Goal: Task Accomplishment & Management: Use online tool/utility

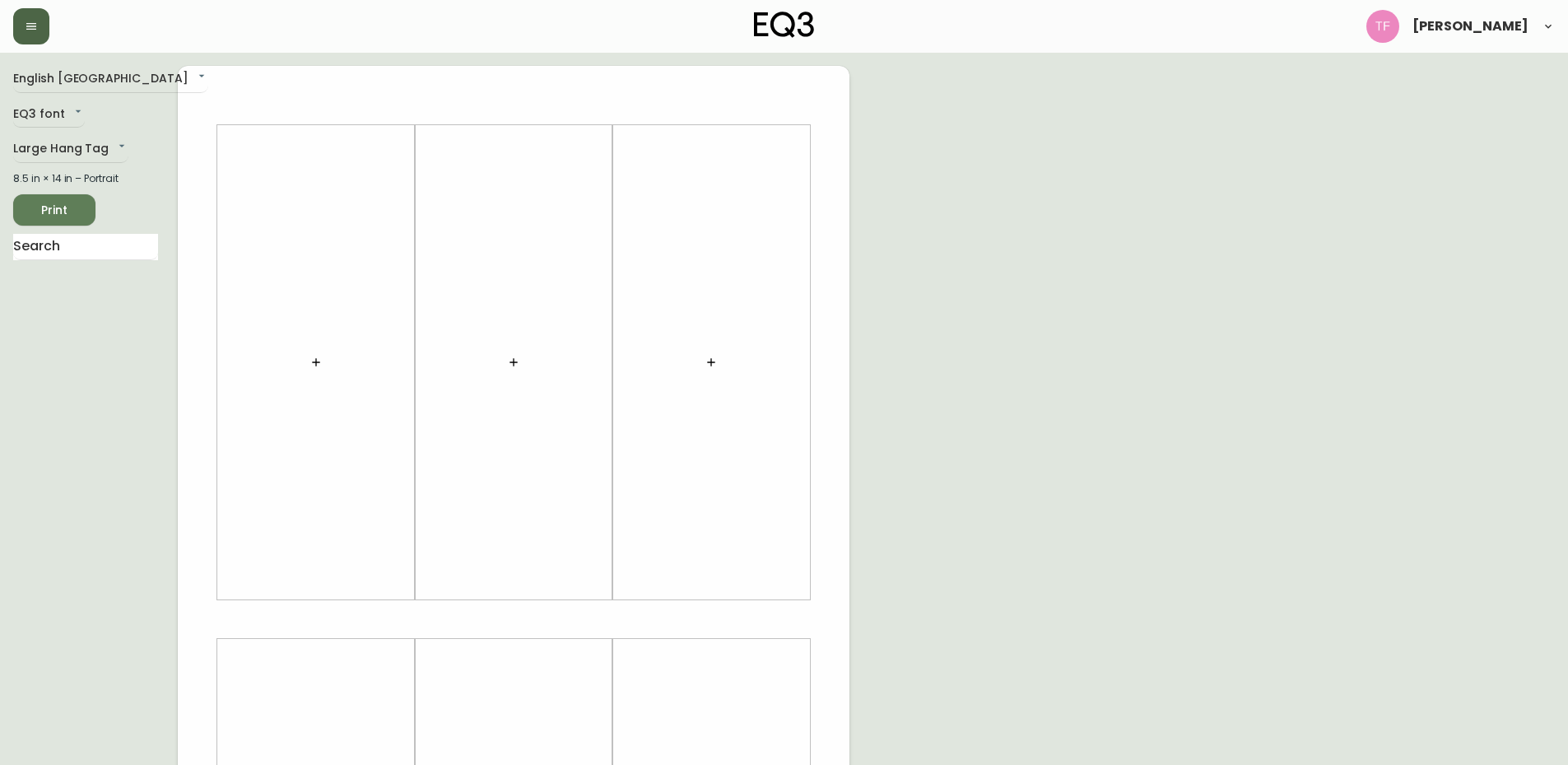
click at [36, 19] on icon "button" at bounding box center [31, 26] width 13 height 13
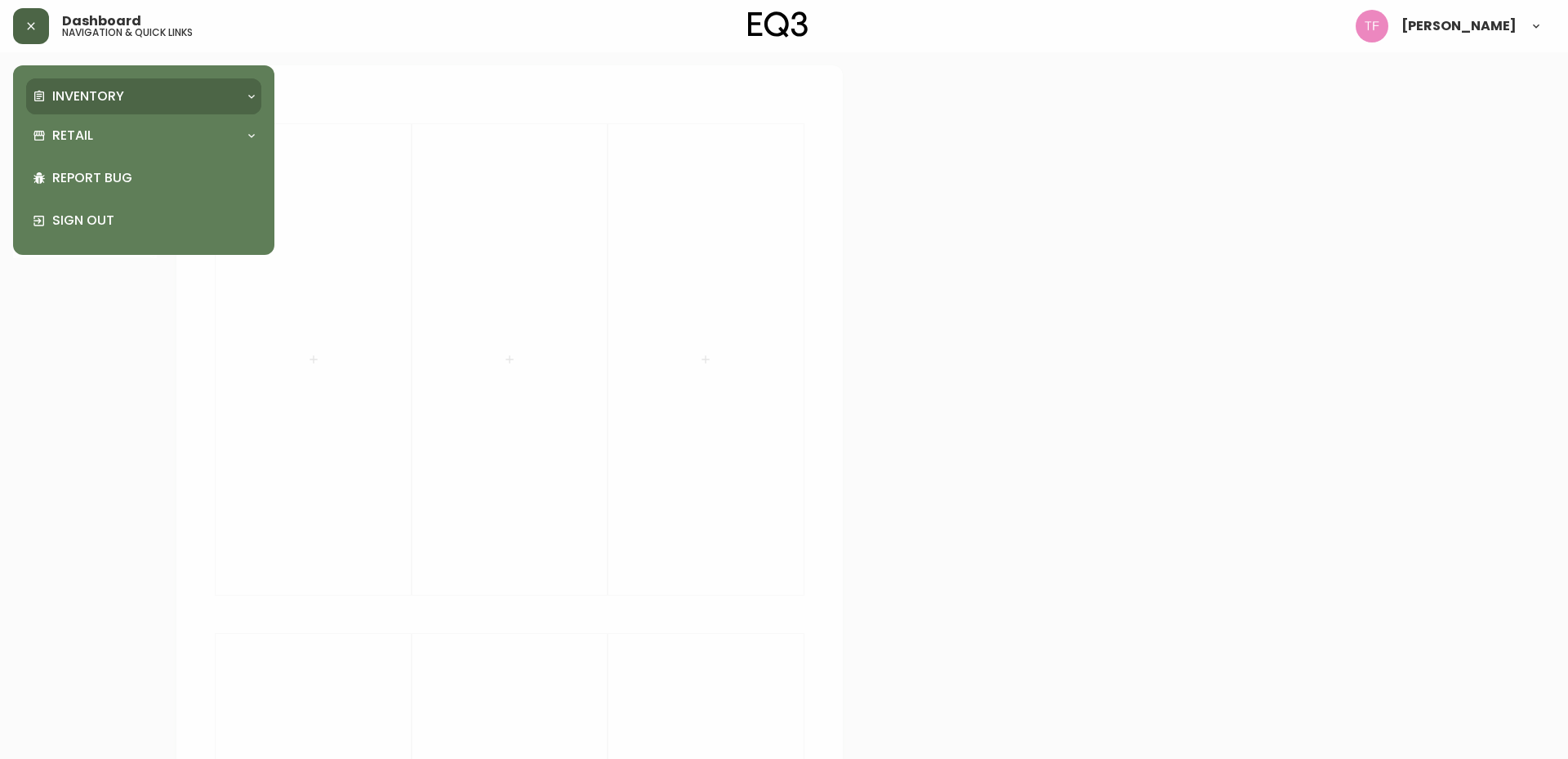
click at [66, 101] on p "Inventory" at bounding box center [89, 97] width 72 height 18
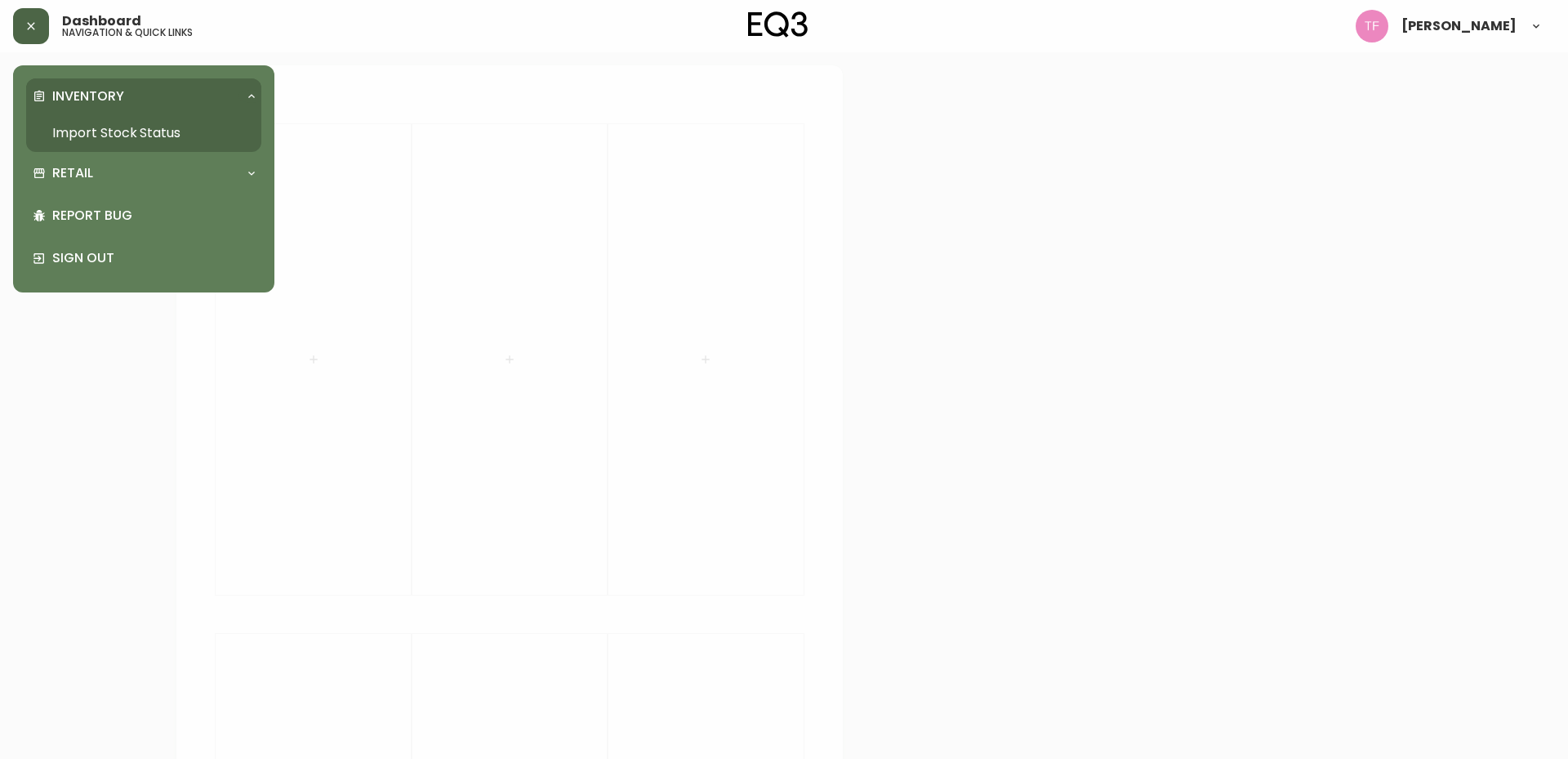
click at [197, 130] on link "Import Stock Status" at bounding box center [144, 133] width 235 height 38
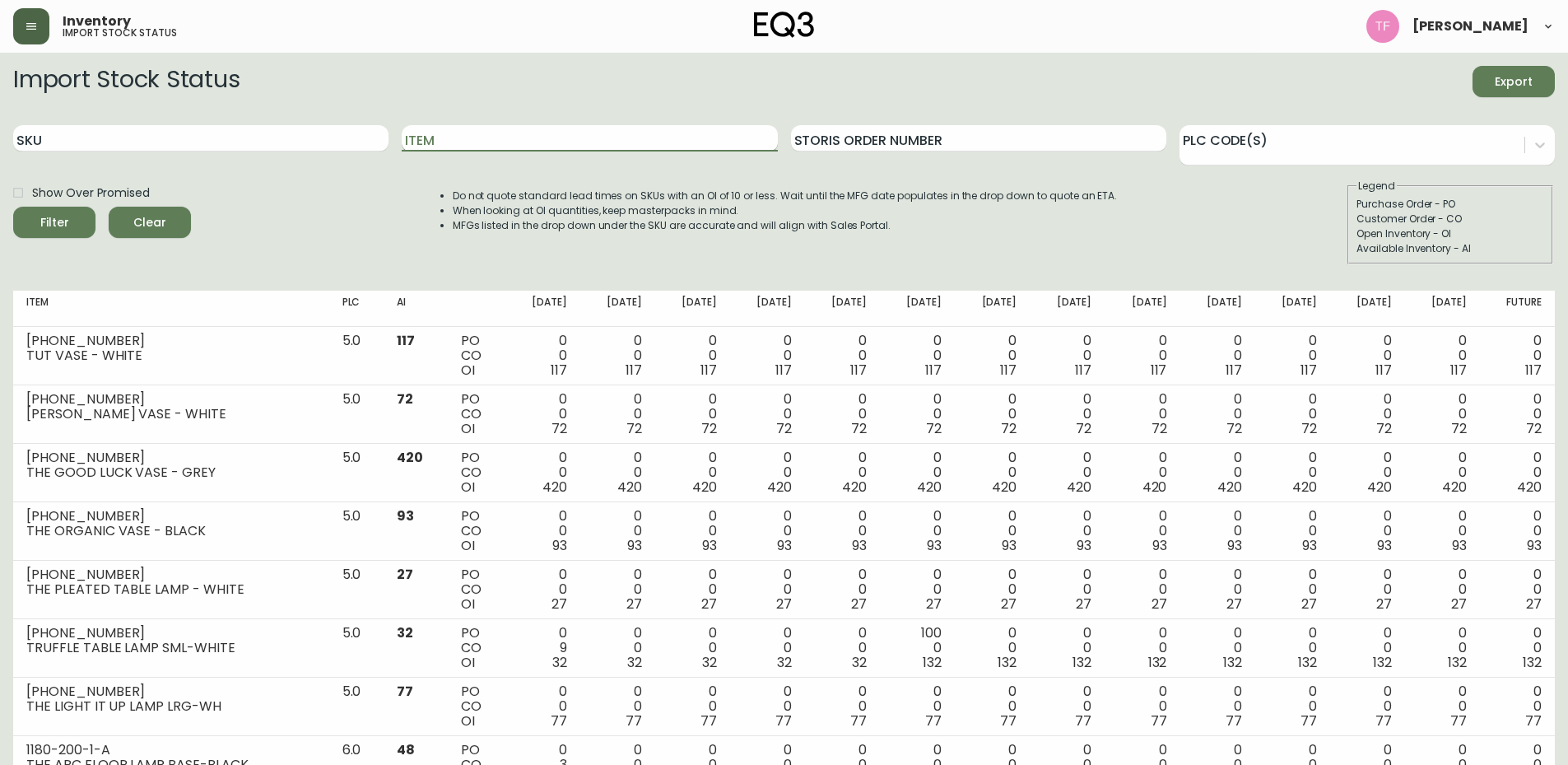
click at [549, 130] on input "Item" at bounding box center [589, 138] width 375 height 26
type input "place"
click at [13, 207] on button "Filter" at bounding box center [55, 222] width 82 height 31
